Goal: Browse casually

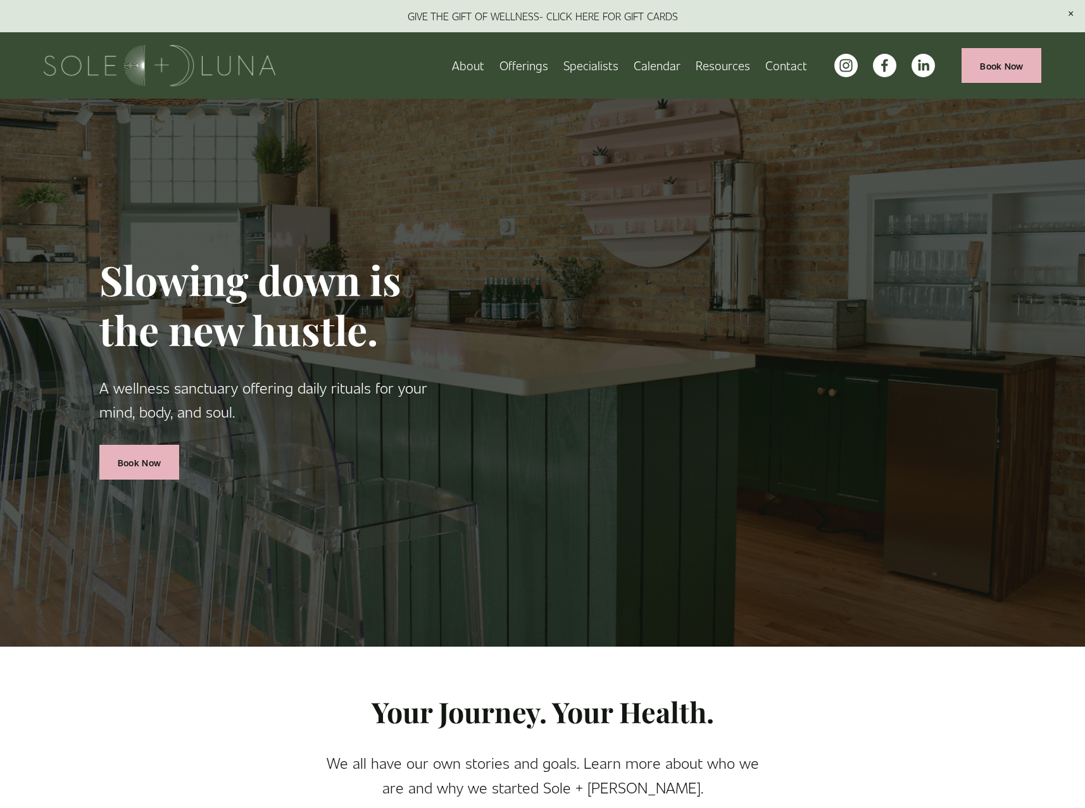
click at [516, 67] on span "Offerings" at bounding box center [523, 66] width 49 height 20
click at [0, 0] on span "Packages/Memberships" at bounding box center [0, 0] width 0 height 0
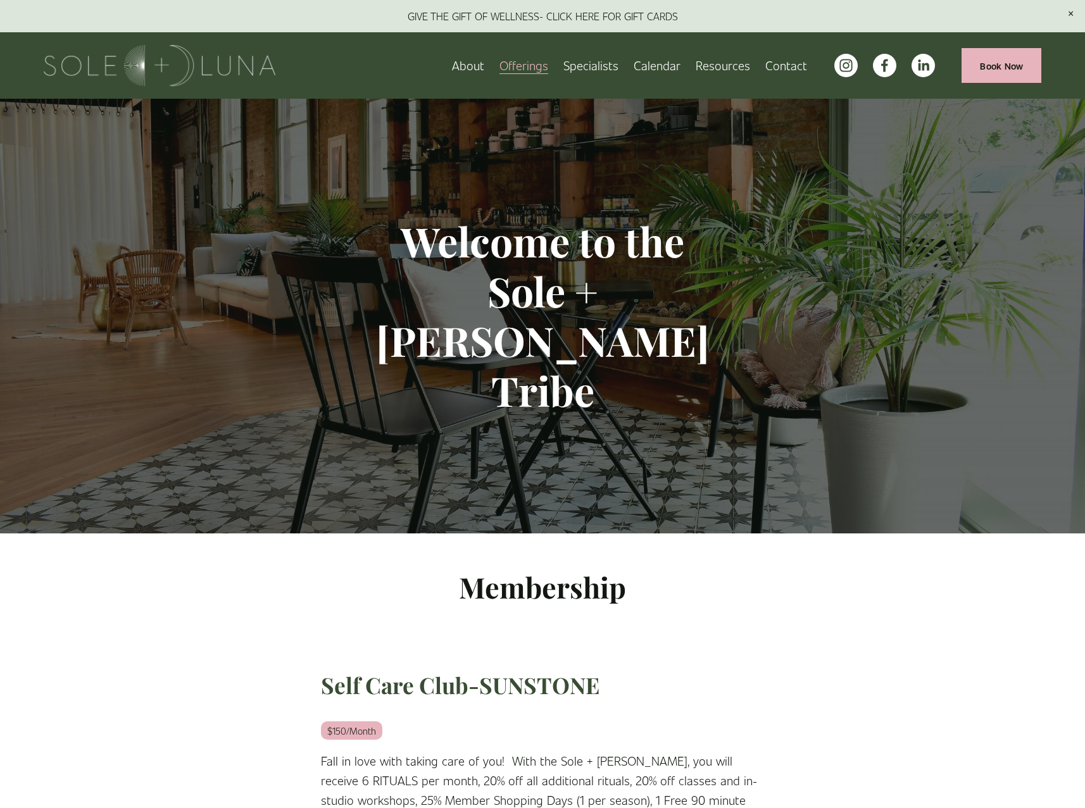
click at [0, 0] on span "Wellness Experiences" at bounding box center [0, 0] width 0 height 0
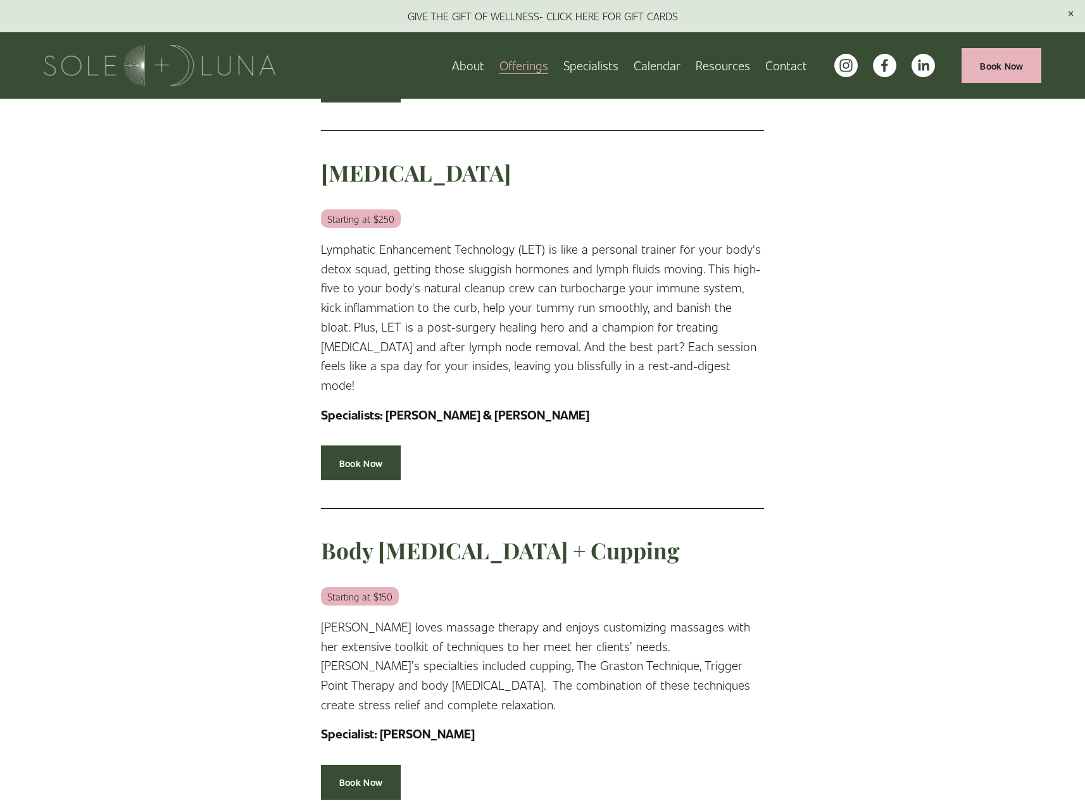
scroll to position [949, 0]
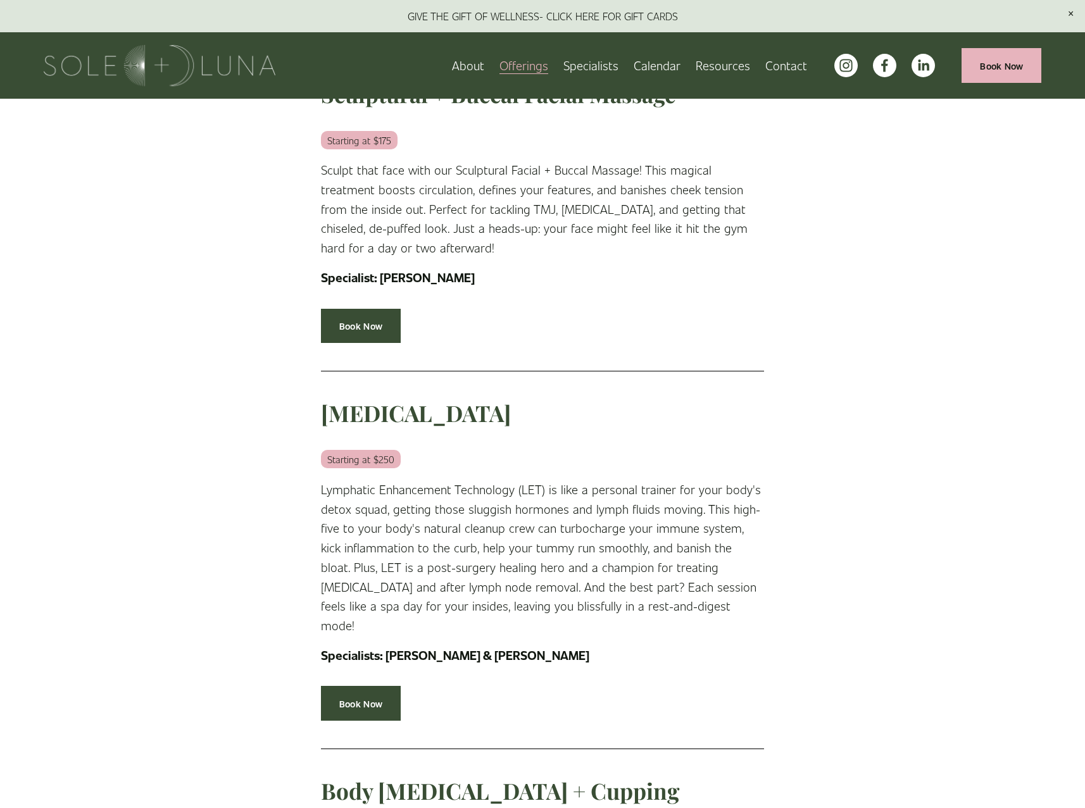
click at [0, 0] on span "Rituals" at bounding box center [0, 0] width 0 height 0
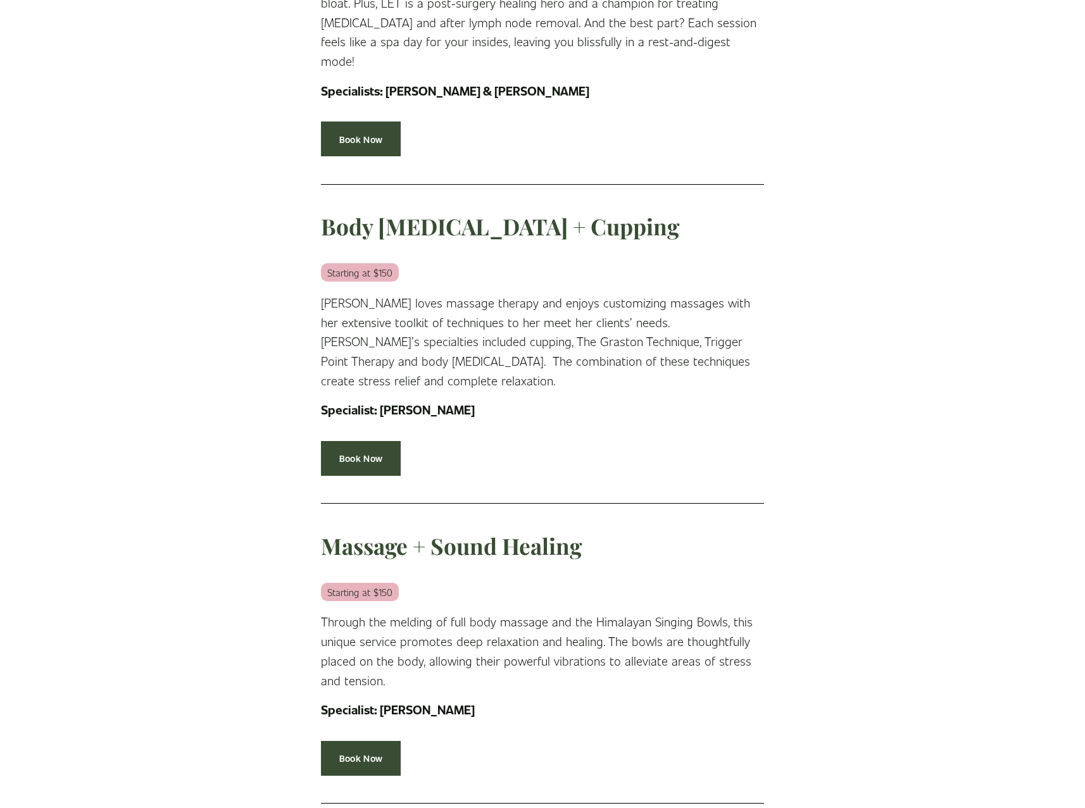
scroll to position [2790, 0]
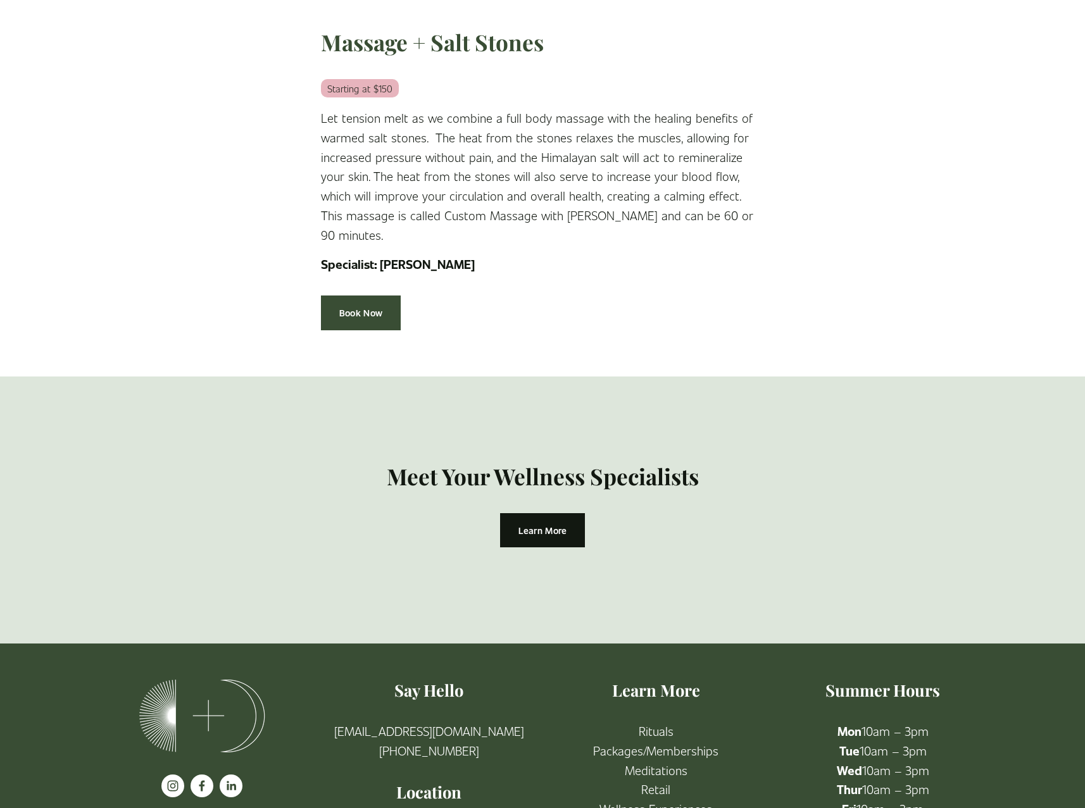
click at [668, 780] on link "etail" at bounding box center [659, 790] width 22 height 20
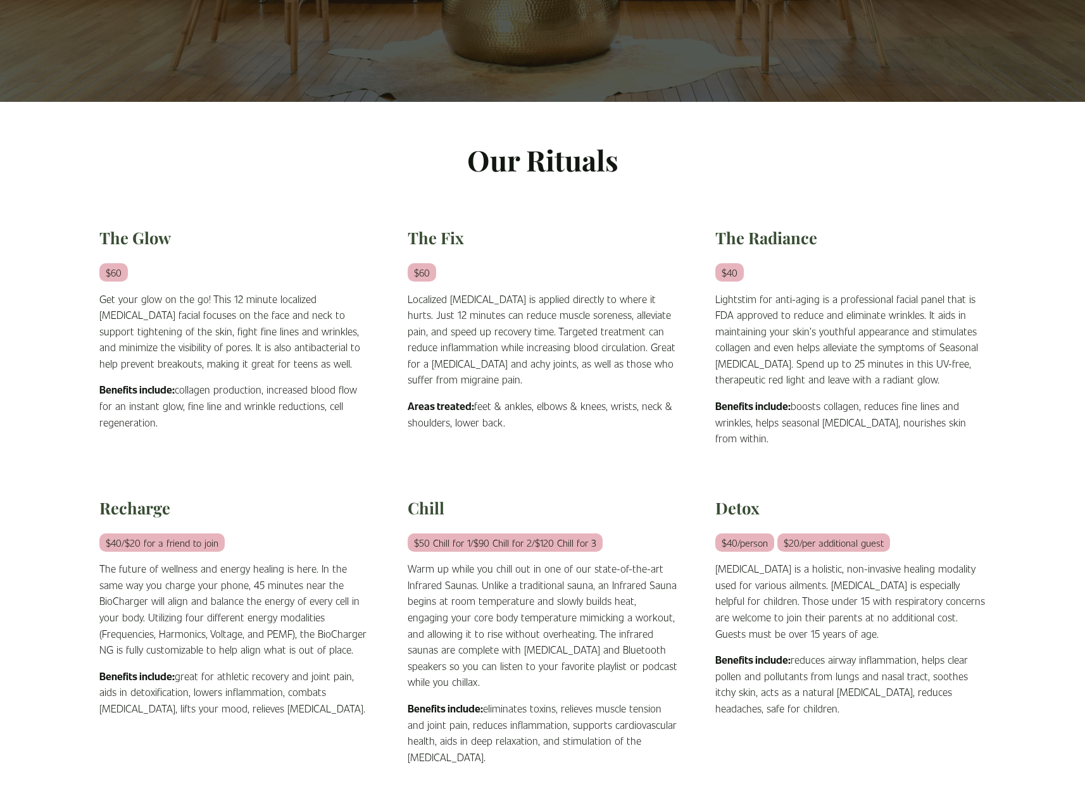
scroll to position [443, 0]
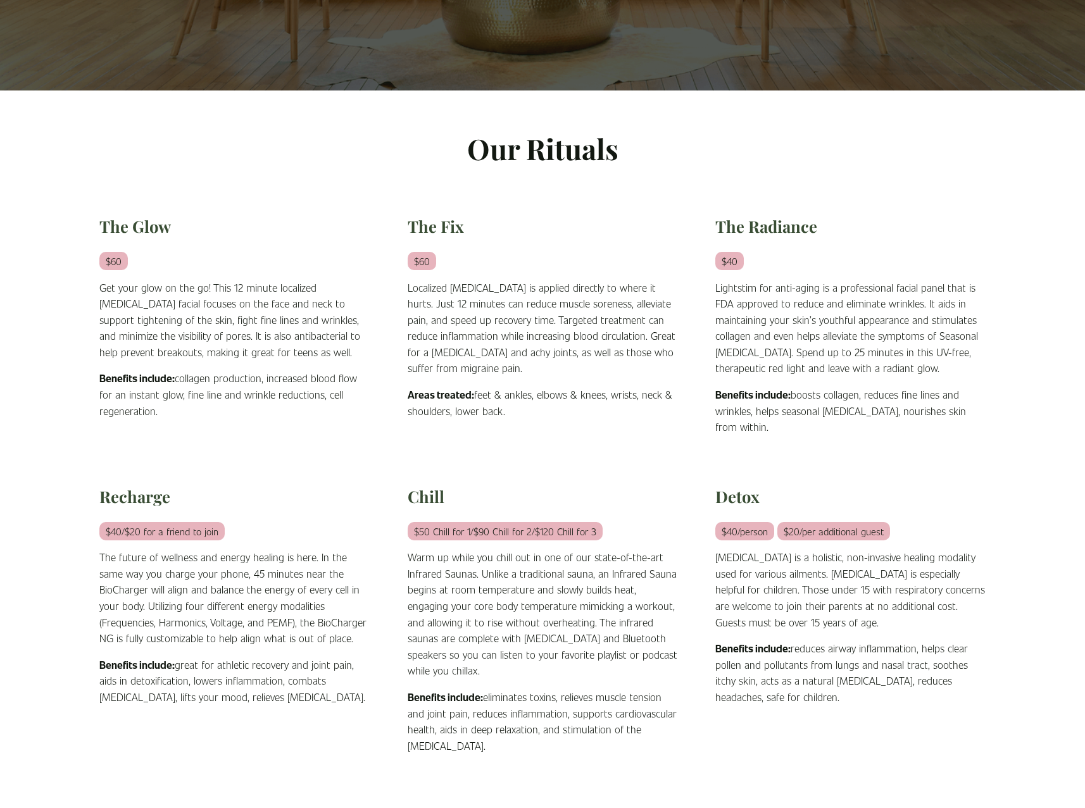
click at [606, 468] on ul "The Glow $60 Get your glow on the go! This 12 minute localized cryotherapy faci…" at bounding box center [542, 595] width 973 height 759
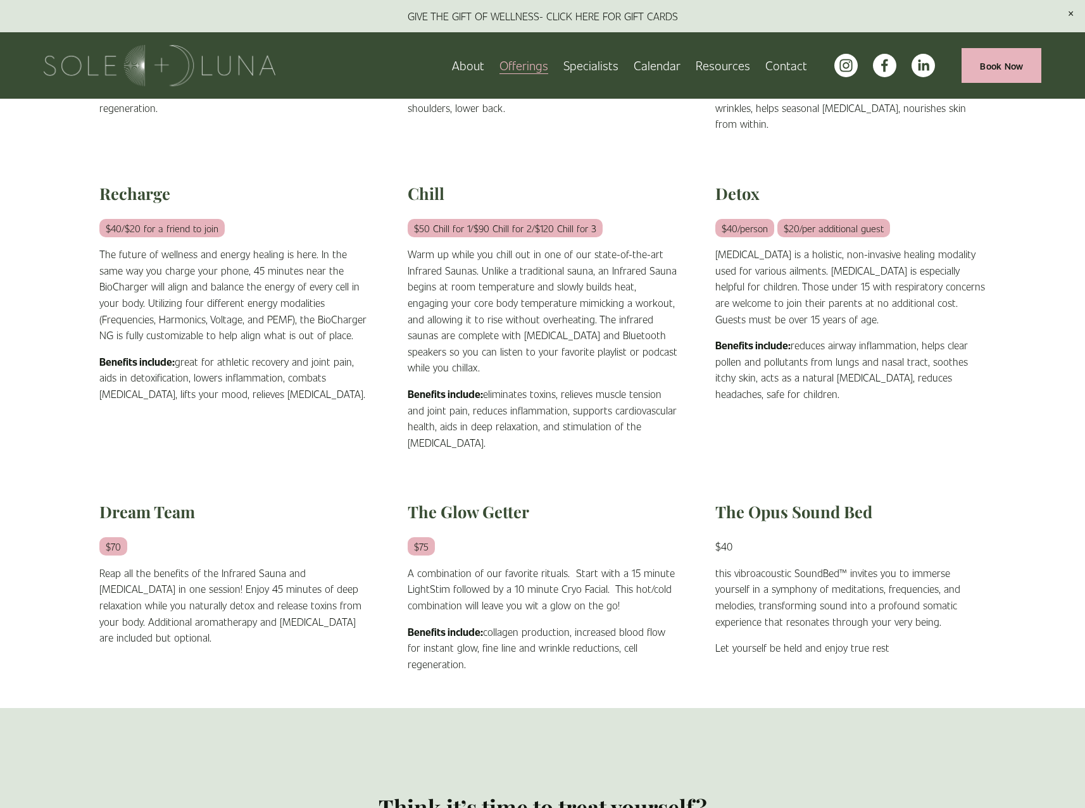
scroll to position [696, 0]
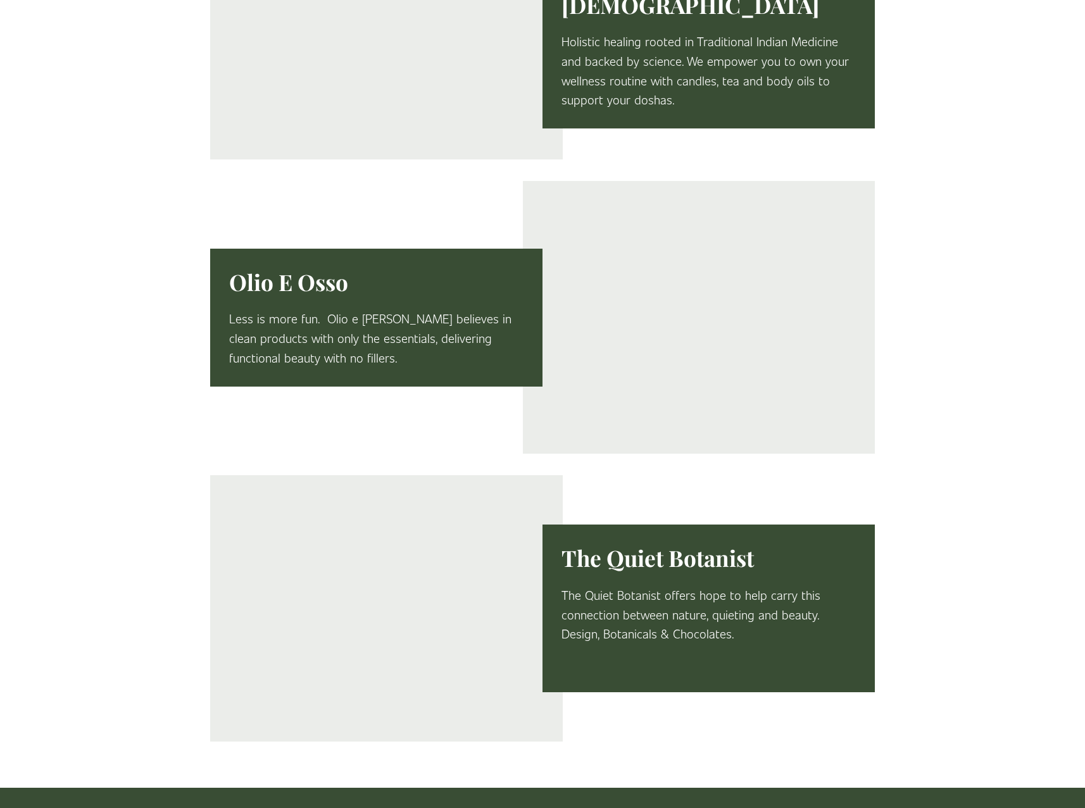
scroll to position [2602, 0]
